Goal: Use online tool/utility: Utilize a website feature to perform a specific function

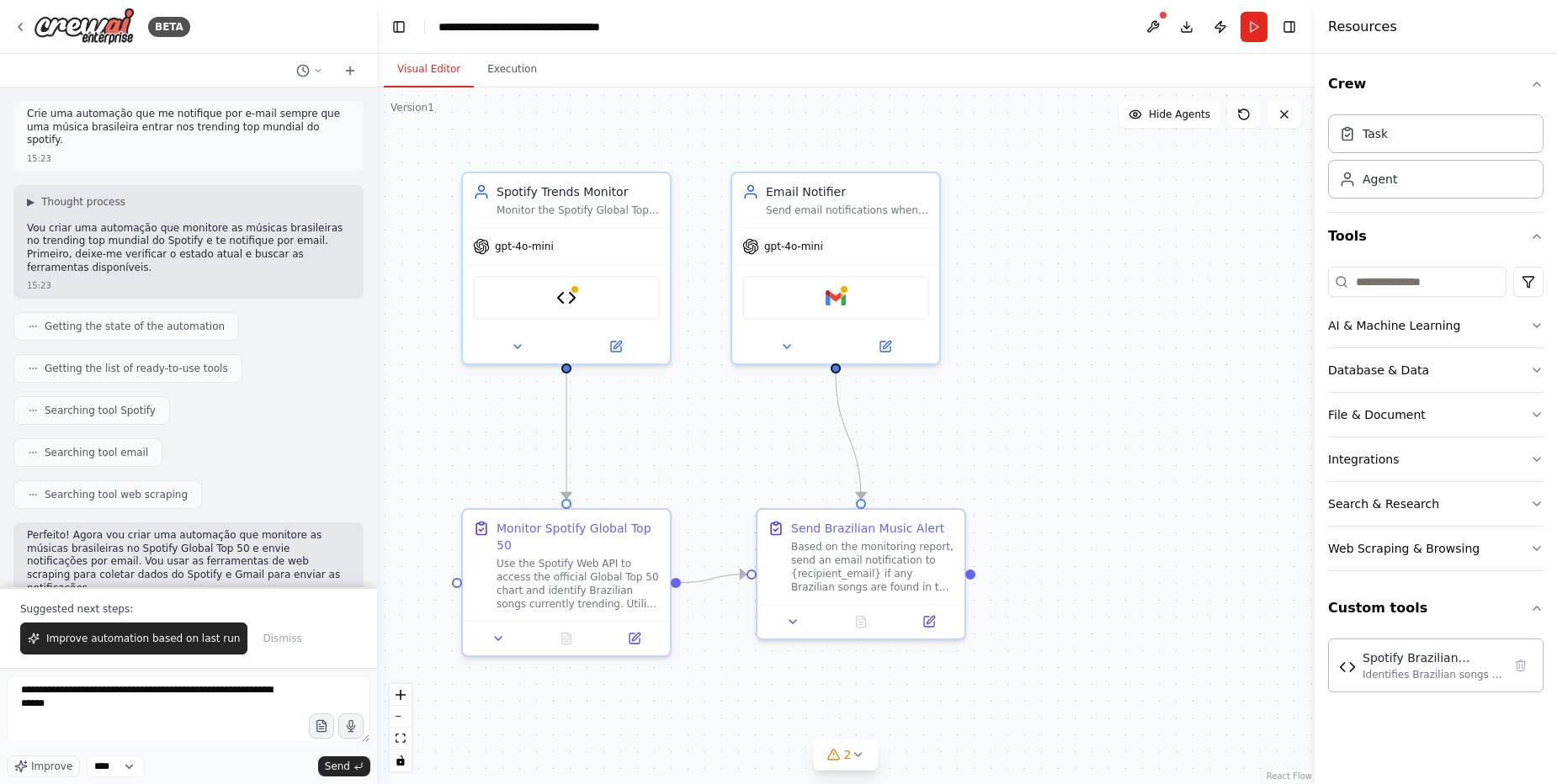
scroll to position [3524, 0]
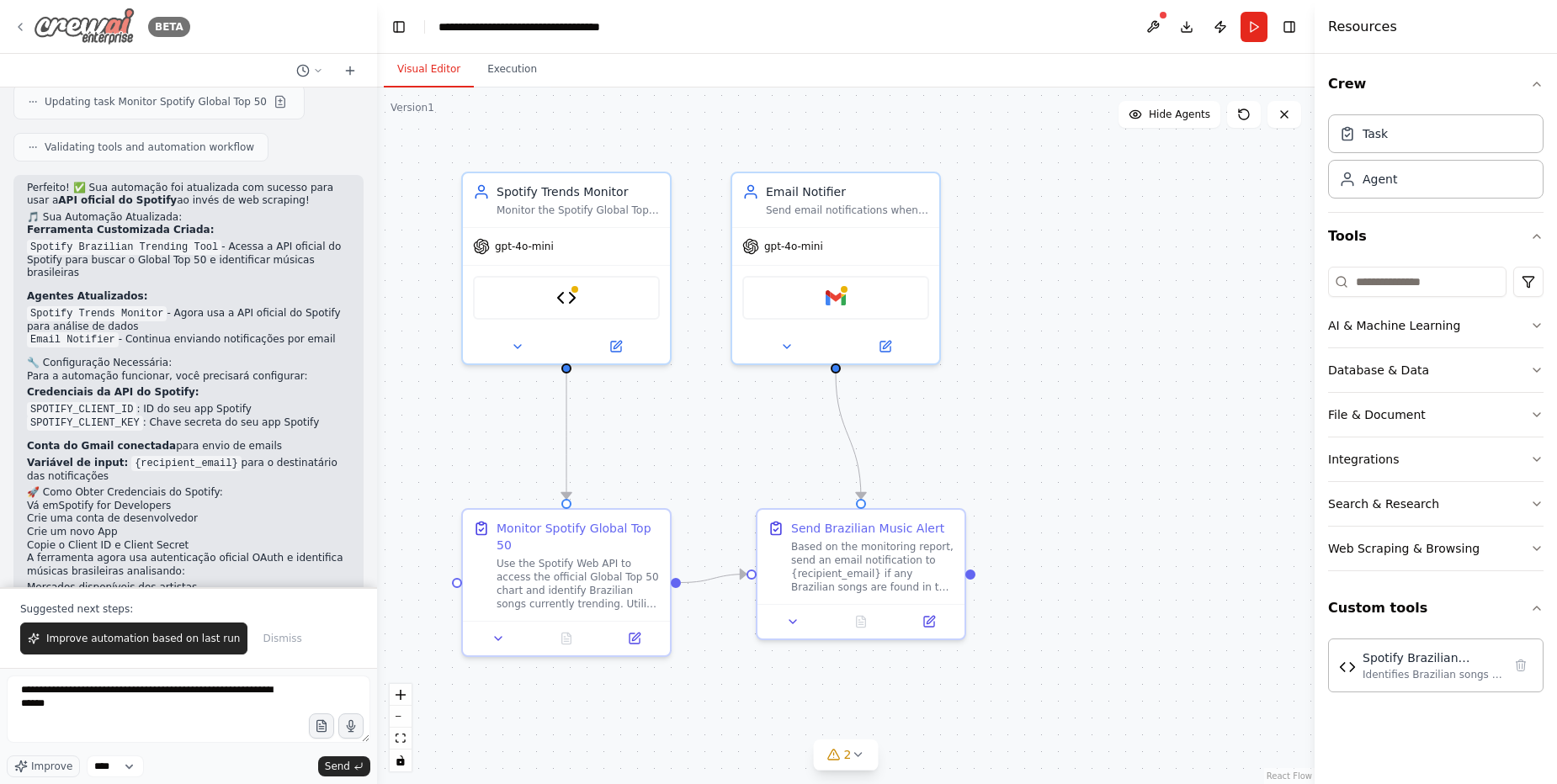
click at [19, 40] on div "BETA" at bounding box center [101, 27] width 177 height 38
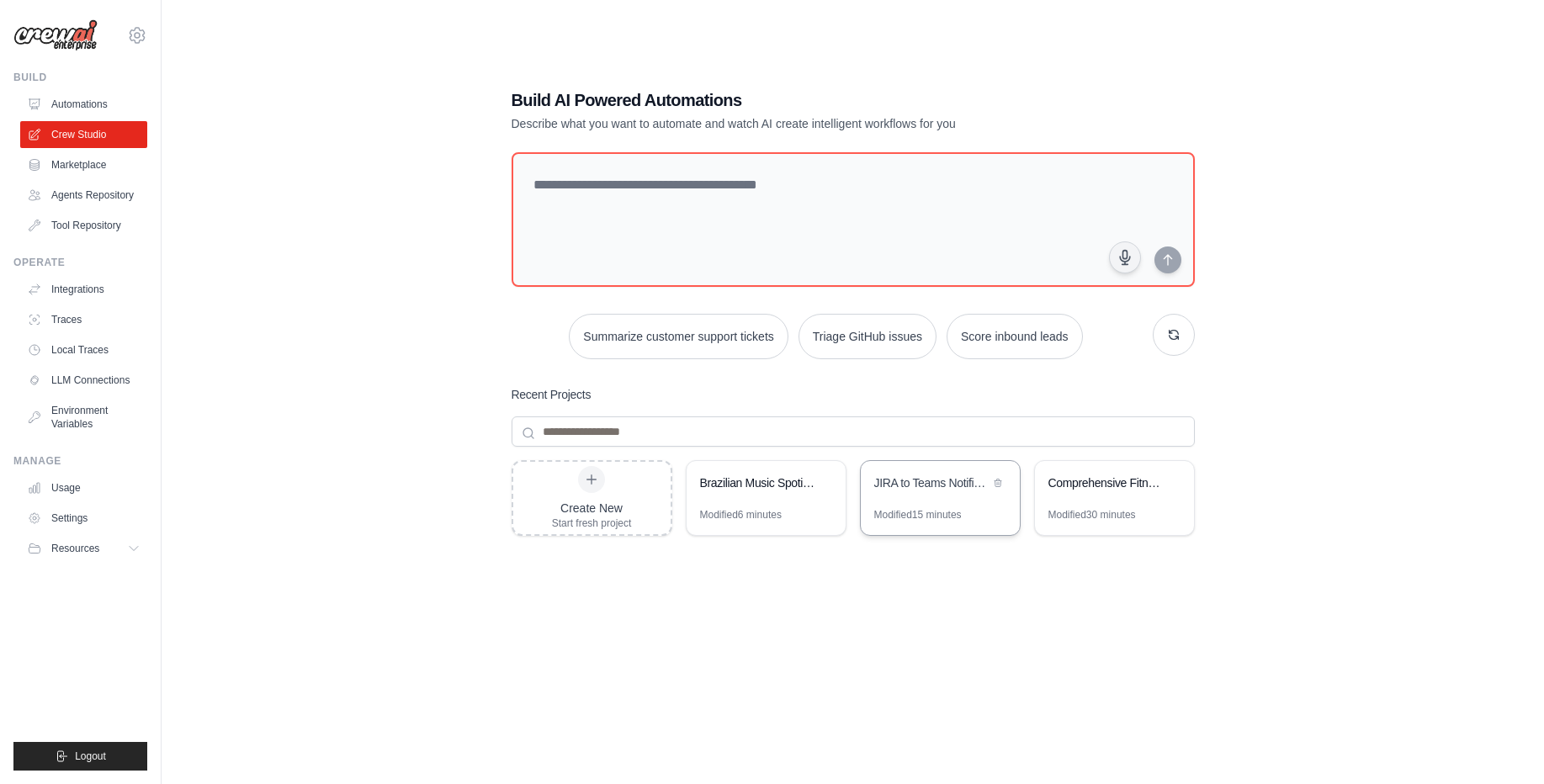
click at [940, 493] on div "JIRA to Teams Notification System" at bounding box center [931, 485] width 115 height 20
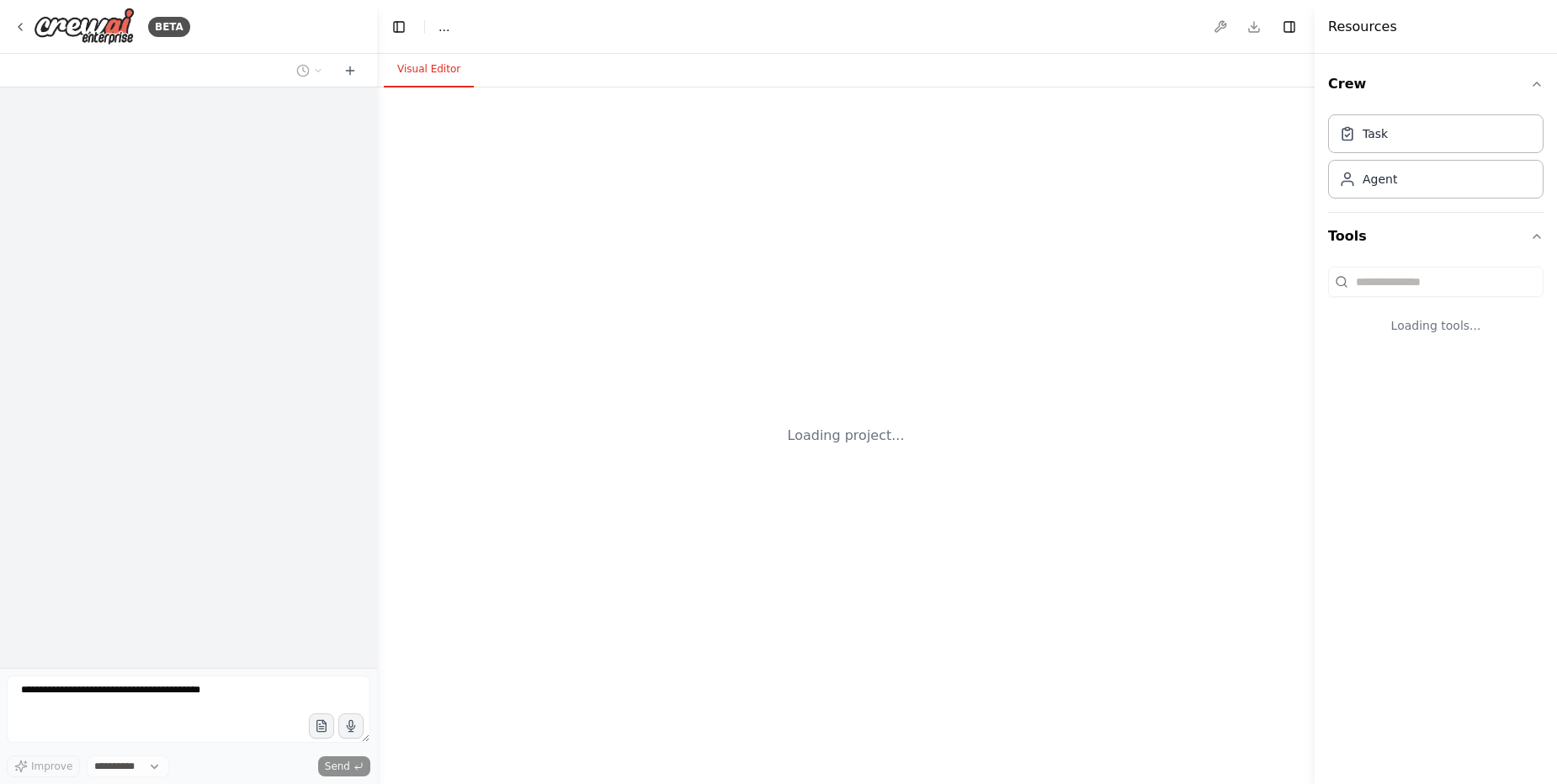
select select "****"
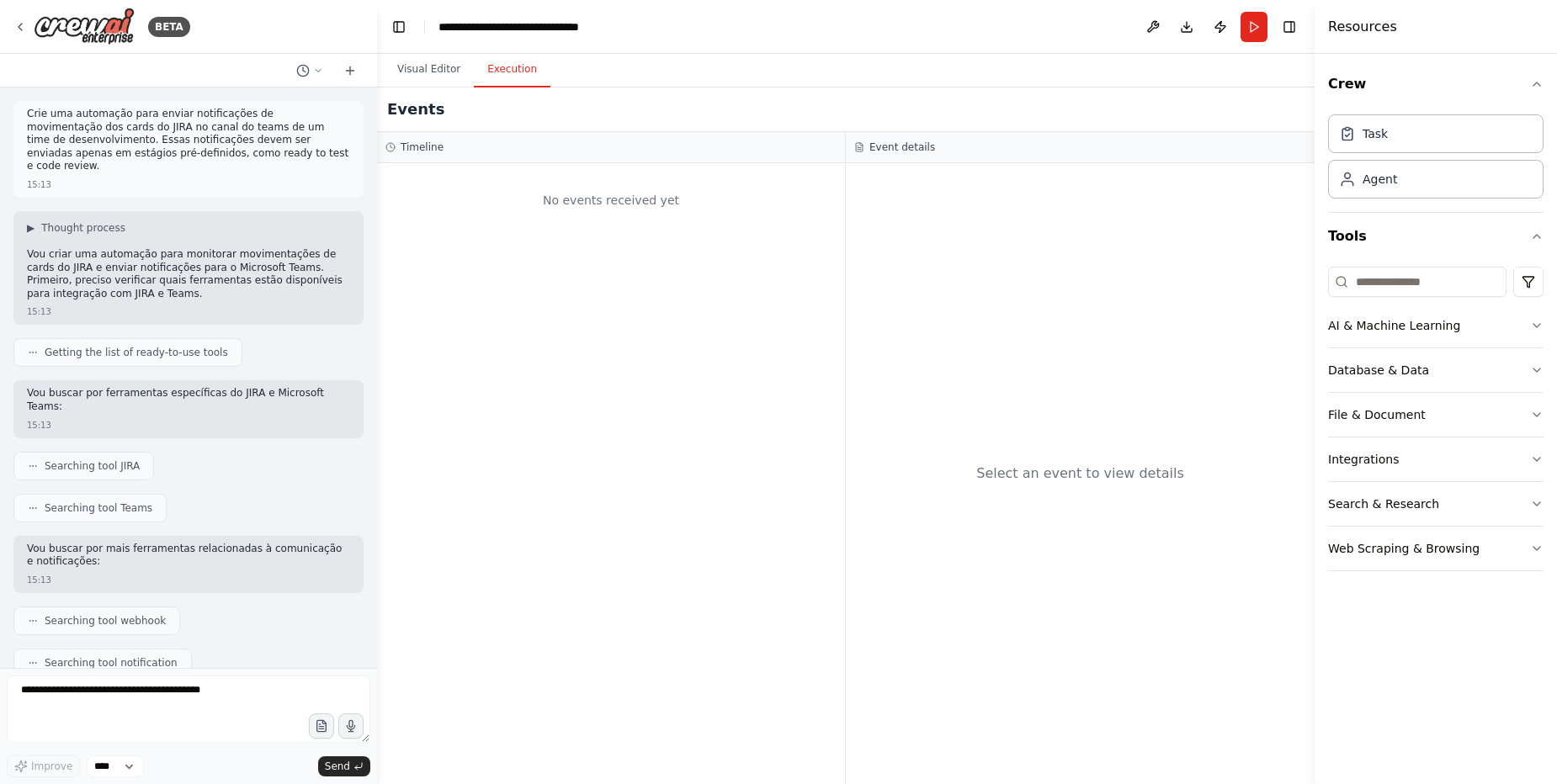
click at [507, 74] on button "Execution" at bounding box center [512, 69] width 77 height 35
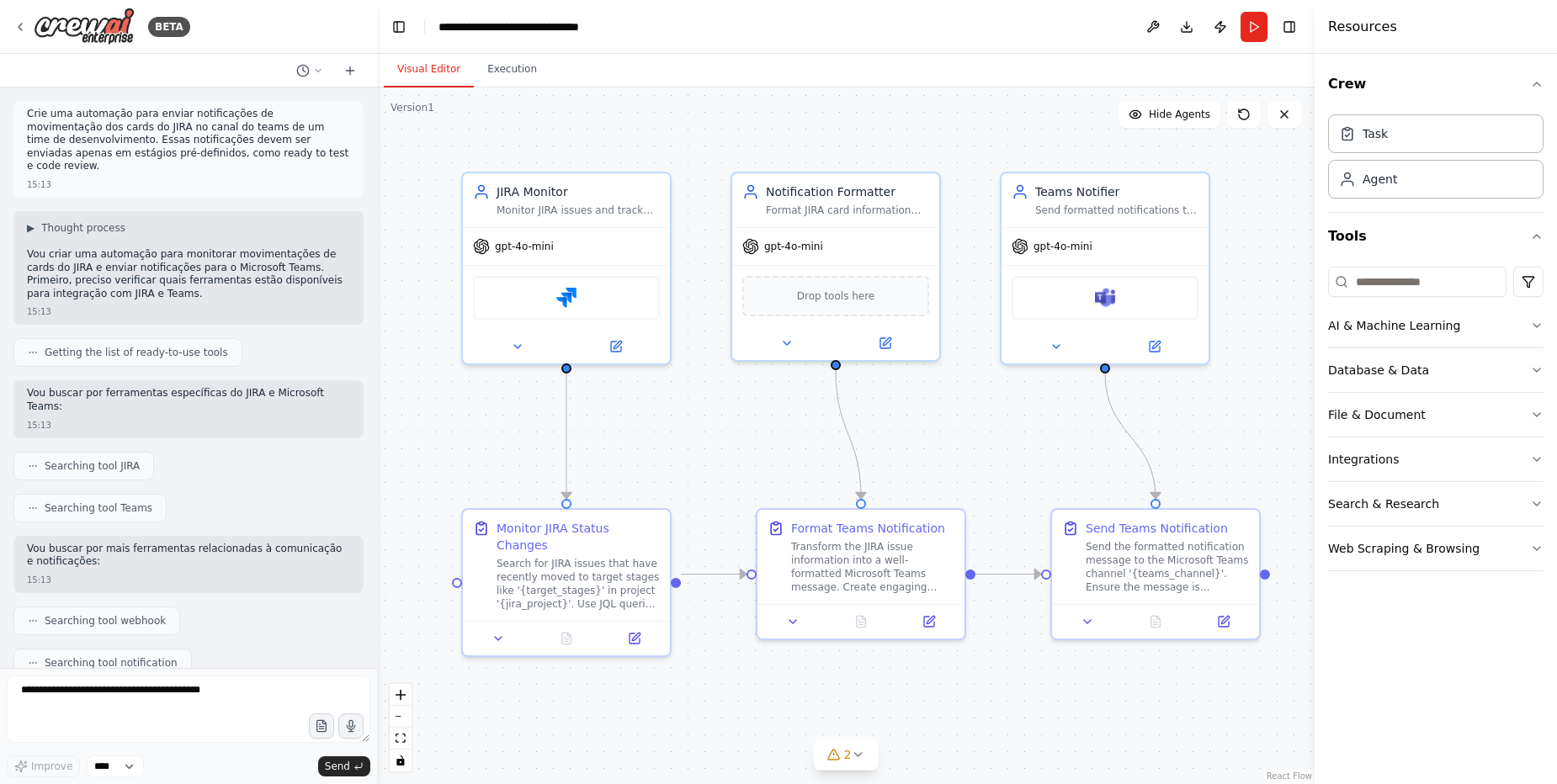
click at [455, 75] on button "Visual Editor" at bounding box center [429, 69] width 90 height 35
